Goal: Information Seeking & Learning: Learn about a topic

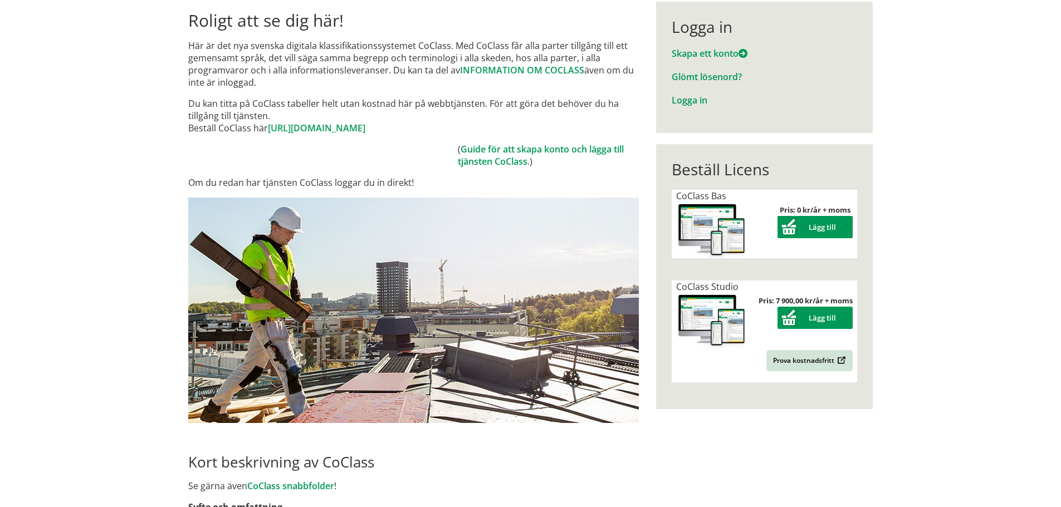
scroll to position [208, 0]
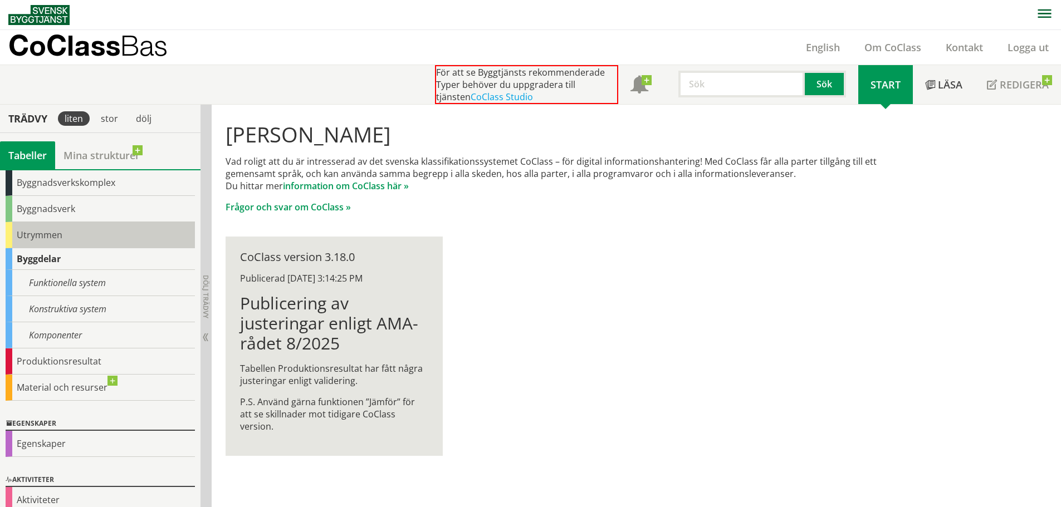
scroll to position [70, 0]
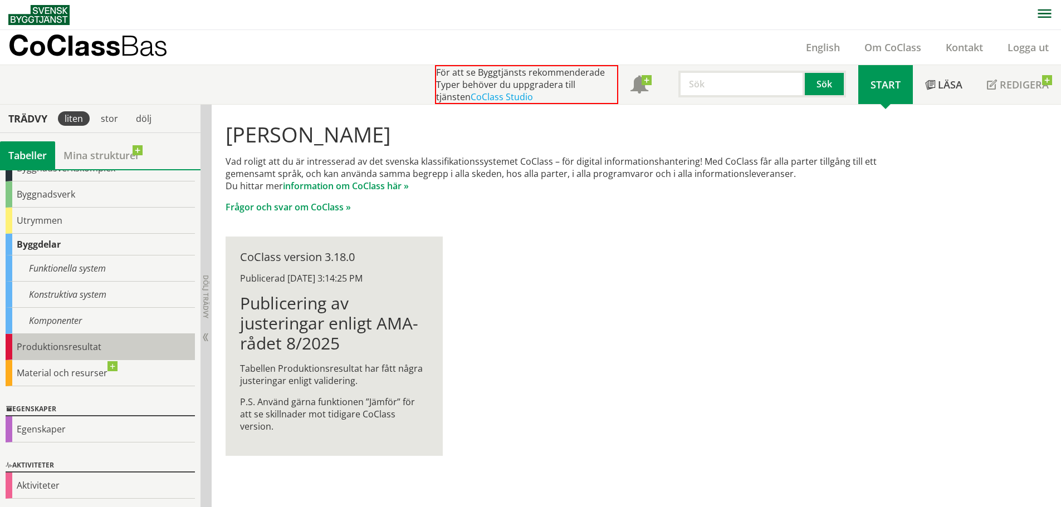
click at [87, 347] on div "Produktionsresultat" at bounding box center [100, 347] width 189 height 26
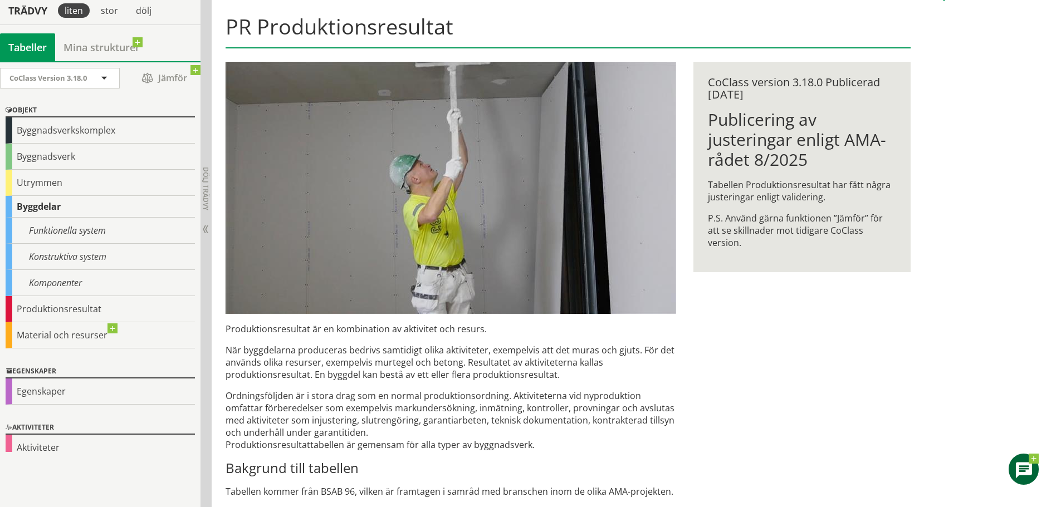
scroll to position [167, 0]
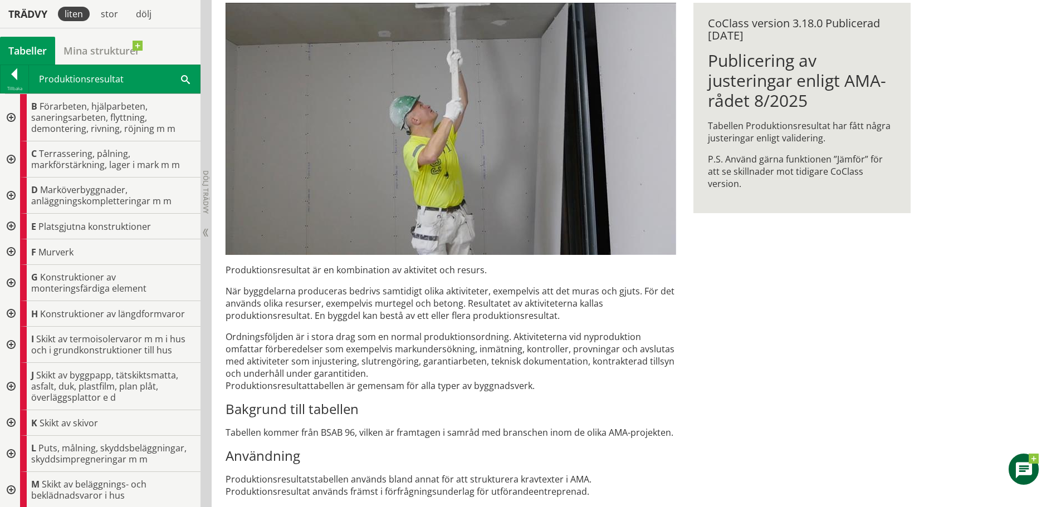
click at [8, 158] on div at bounding box center [10, 159] width 20 height 36
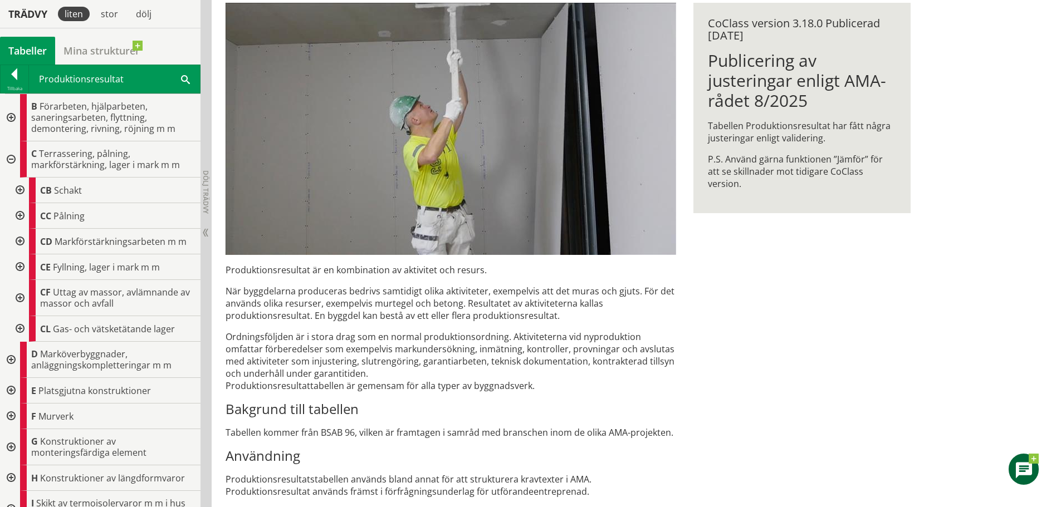
click at [20, 191] on div at bounding box center [19, 191] width 20 height 26
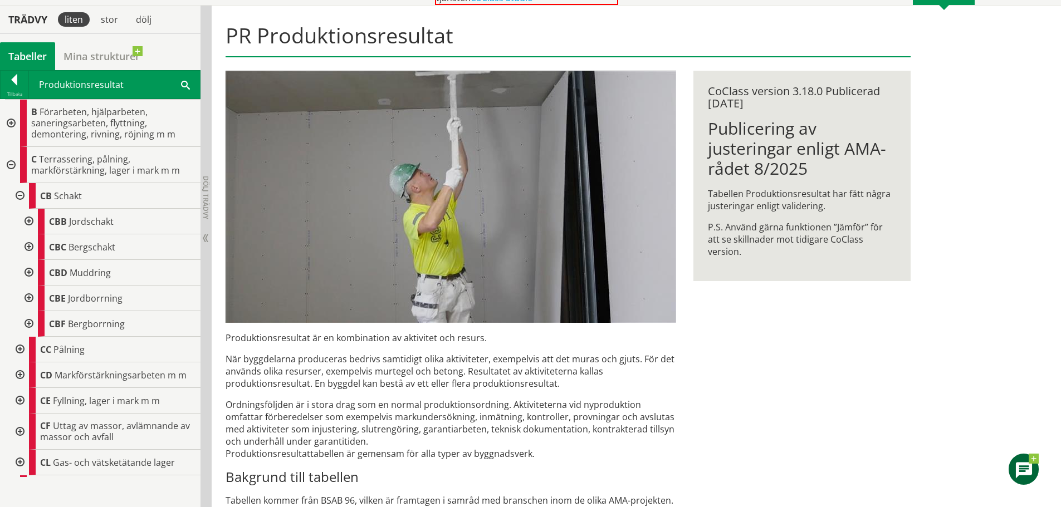
scroll to position [125, 0]
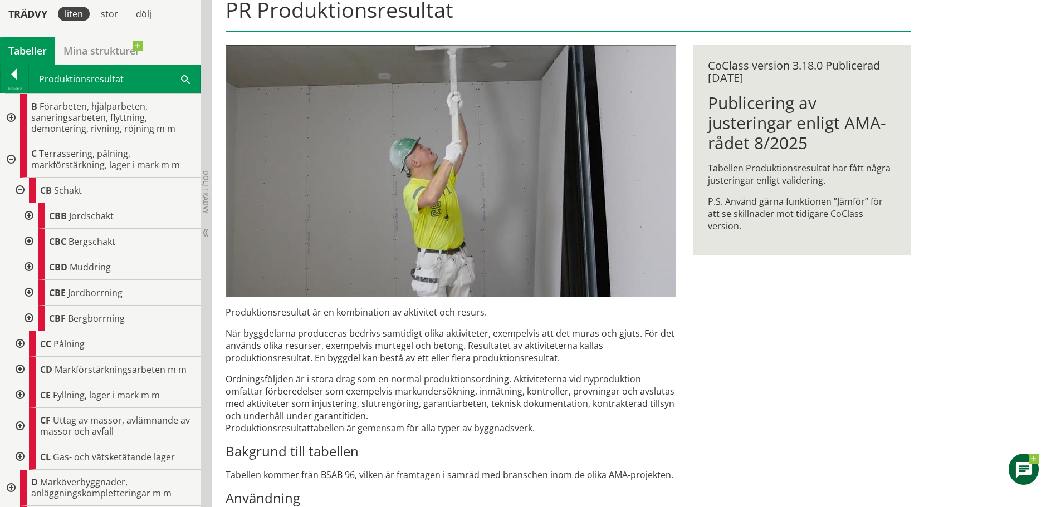
click at [27, 213] on div at bounding box center [28, 216] width 20 height 26
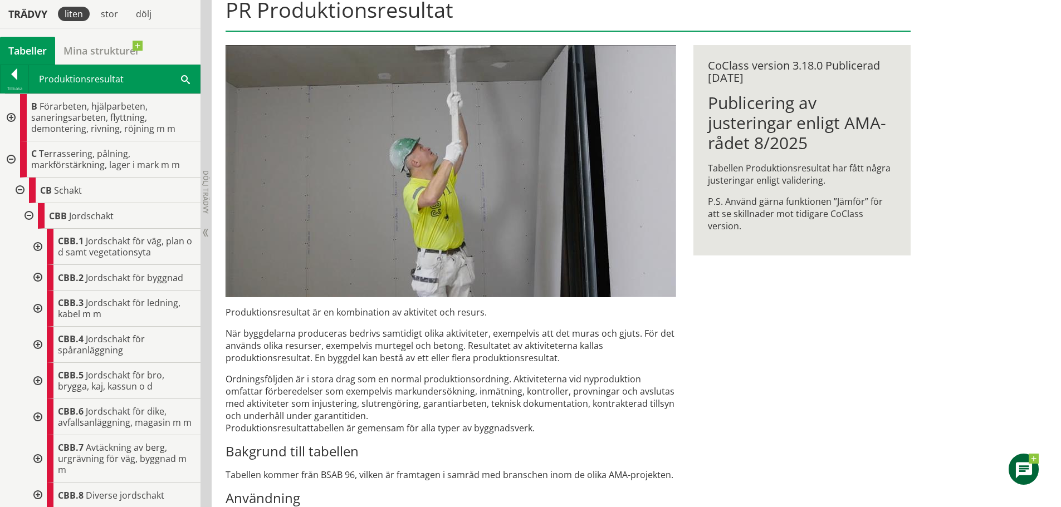
click at [33, 240] on div at bounding box center [37, 247] width 20 height 36
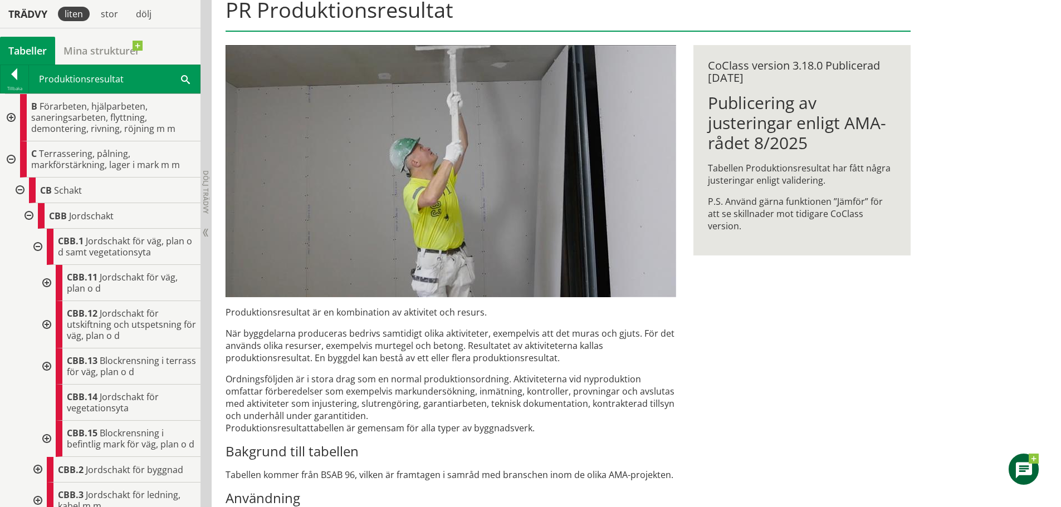
click at [40, 287] on div at bounding box center [46, 283] width 20 height 36
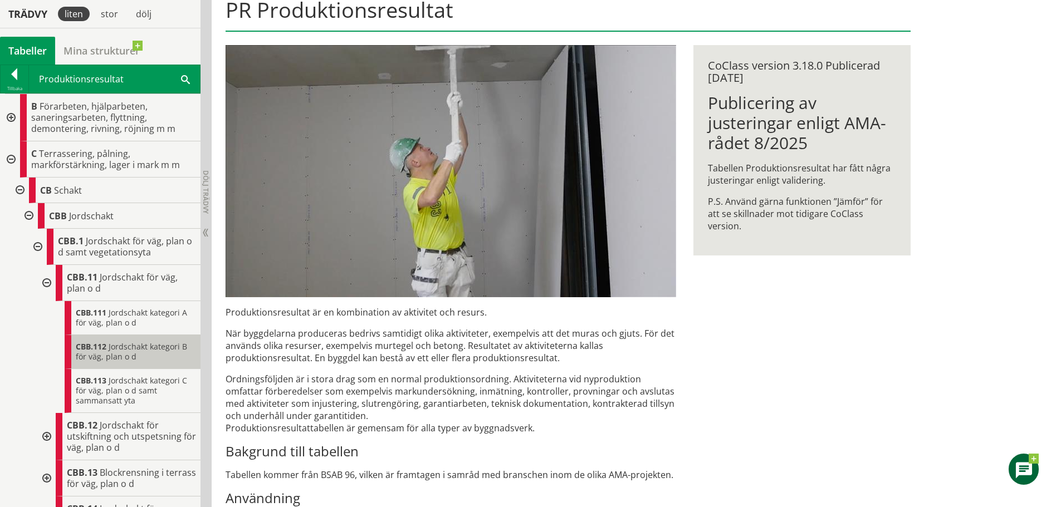
click at [148, 355] on div "CBB.112 Jordschakt kategori B för väg, plan o d" at bounding box center [133, 352] width 136 height 34
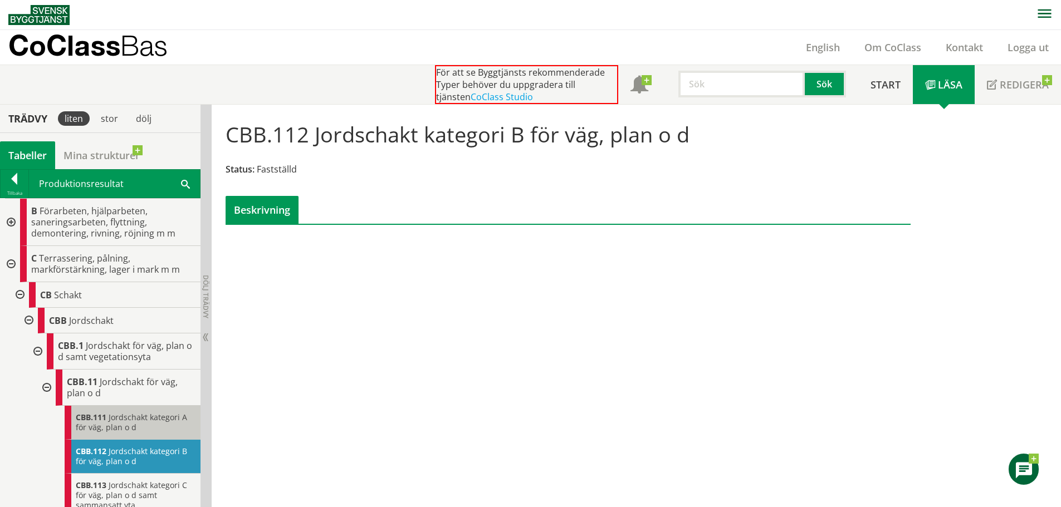
scroll to position [1, 0]
click at [154, 427] on div "CBB.111 Jordschakt kategori A för väg, plan o d" at bounding box center [133, 422] width 136 height 34
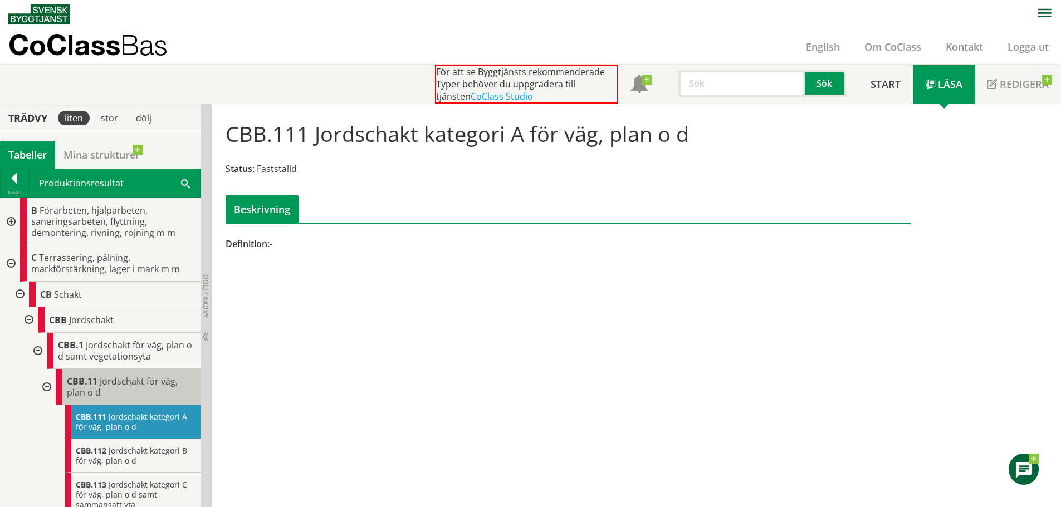
click at [139, 380] on span "Jordschakt för väg, plan o d" at bounding box center [122, 386] width 111 height 23
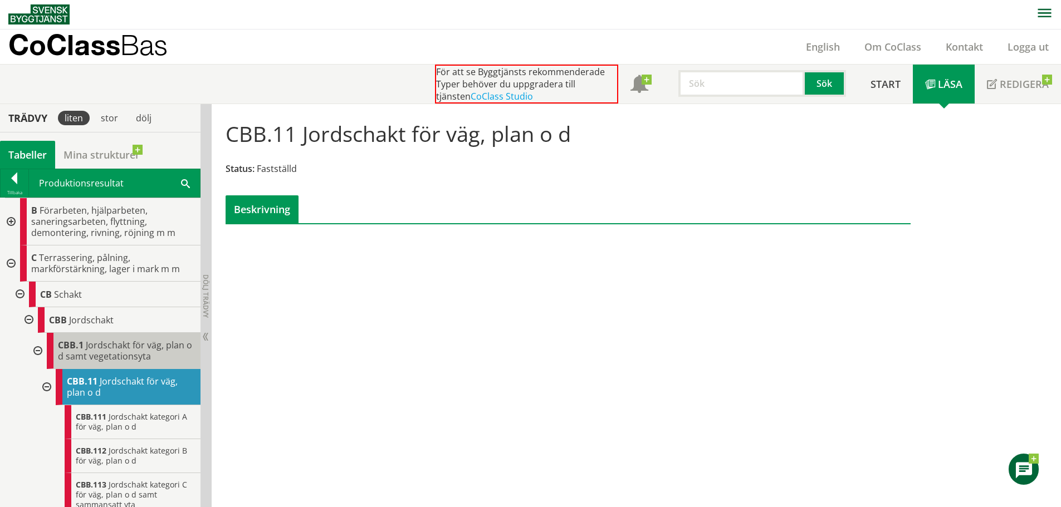
click at [139, 356] on span "Jordschakt för väg, plan o d samt vegetationsyta" at bounding box center [125, 350] width 134 height 23
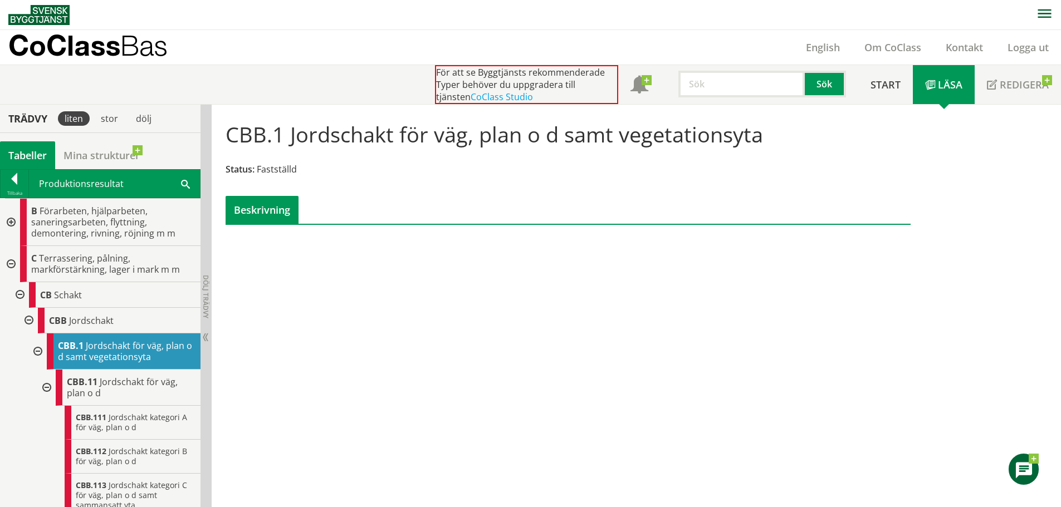
click at [394, 391] on div "CBB.1 Jordschakt för väg, plan o d samt vegetationsyta Status: Fastställd Beskr…" at bounding box center [636, 306] width 849 height 403
drag, startPoint x: 839, startPoint y: 365, endPoint x: 740, endPoint y: 344, distance: 101.9
click at [839, 365] on div "CBB.1 Jordschakt för väg, plan o d samt vegetationsyta Status: Fastställd Beskr…" at bounding box center [636, 306] width 849 height 403
